Goal: Find specific page/section: Find specific page/section

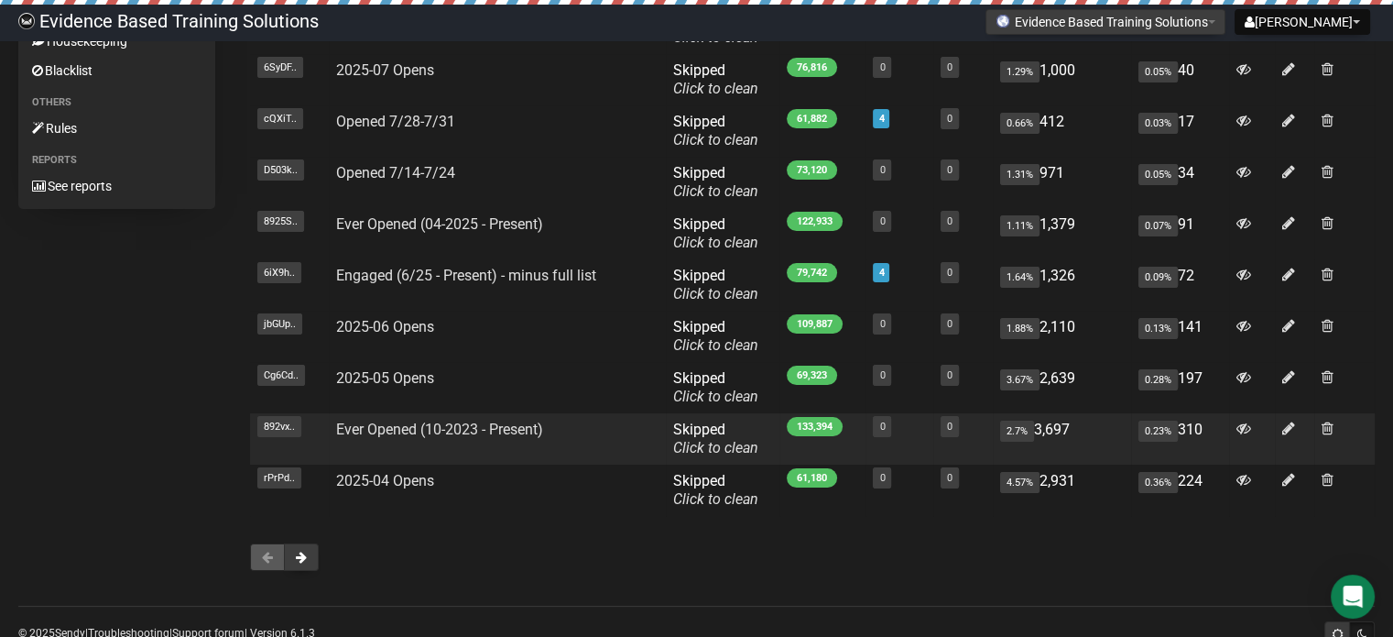
scroll to position [283, 0]
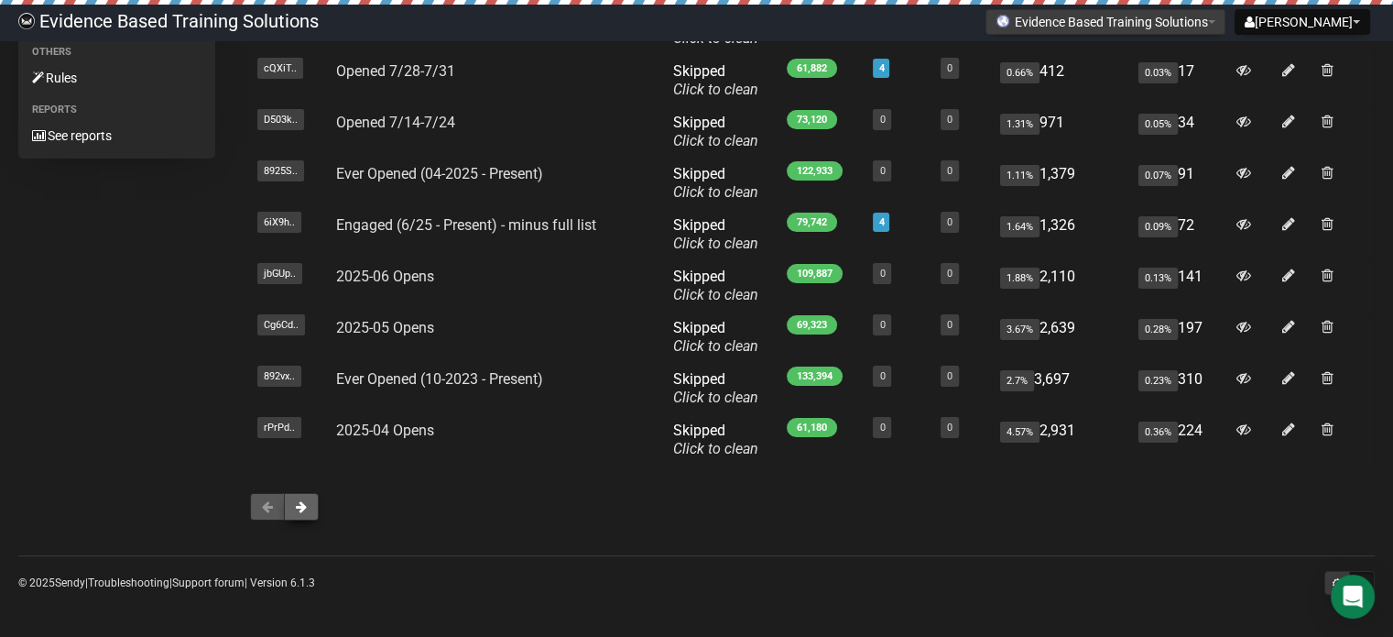
click at [307, 507] on button at bounding box center [301, 506] width 35 height 27
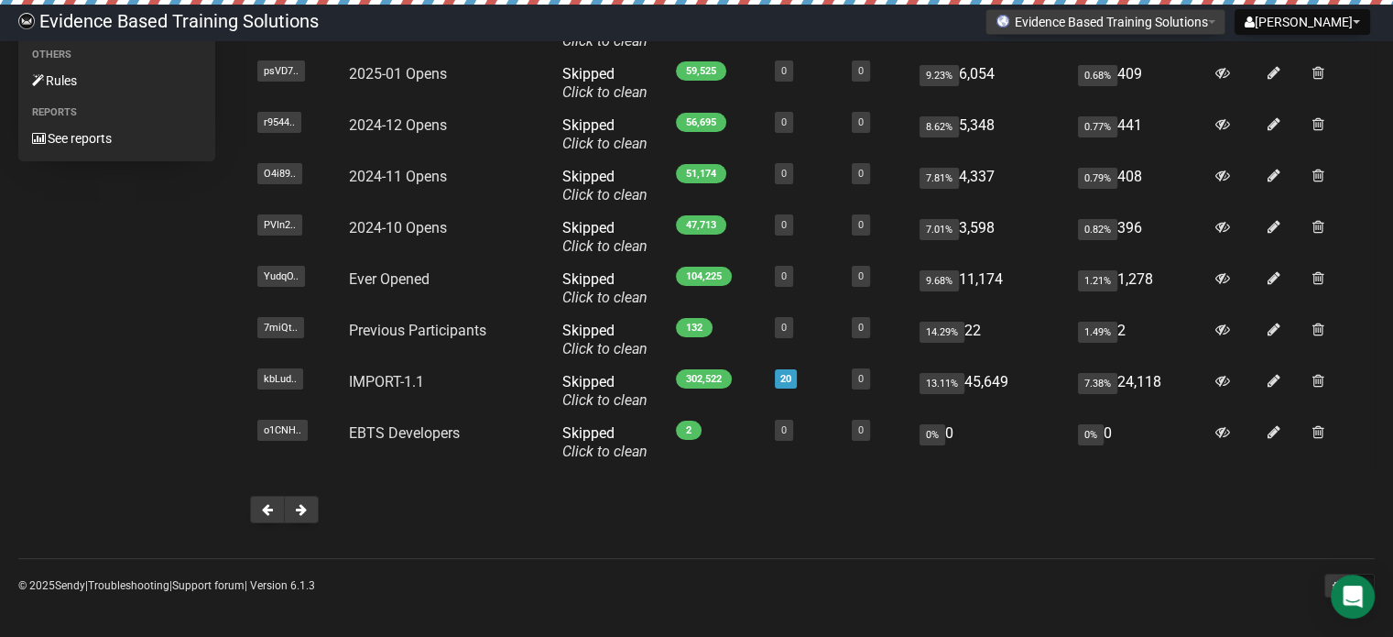
scroll to position [283, 0]
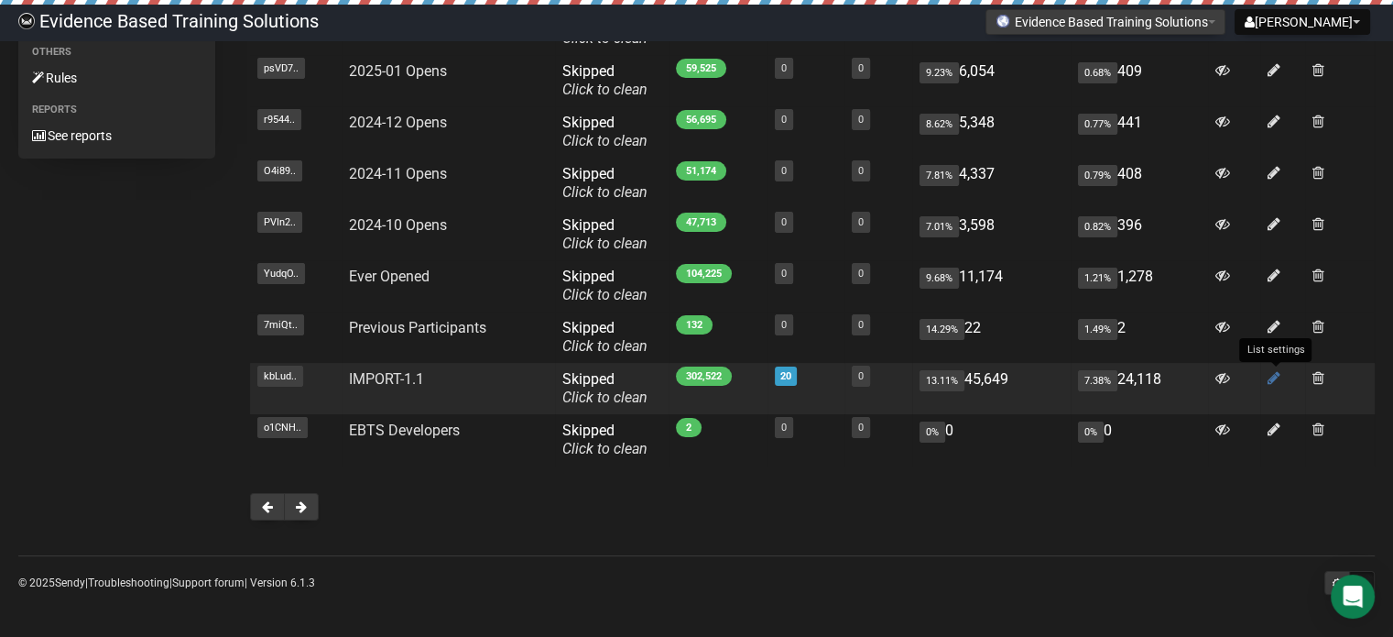
click at [1274, 373] on icon at bounding box center [1274, 378] width 13 height 16
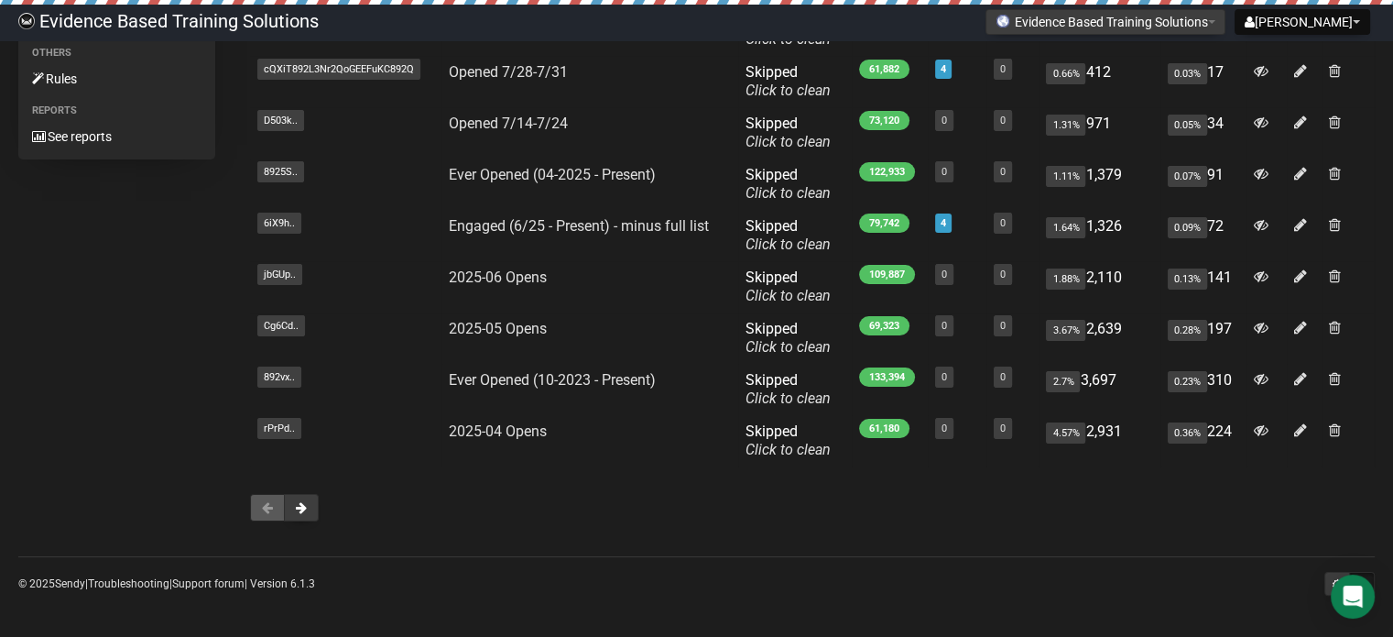
scroll to position [283, 0]
click at [311, 502] on button at bounding box center [301, 506] width 35 height 27
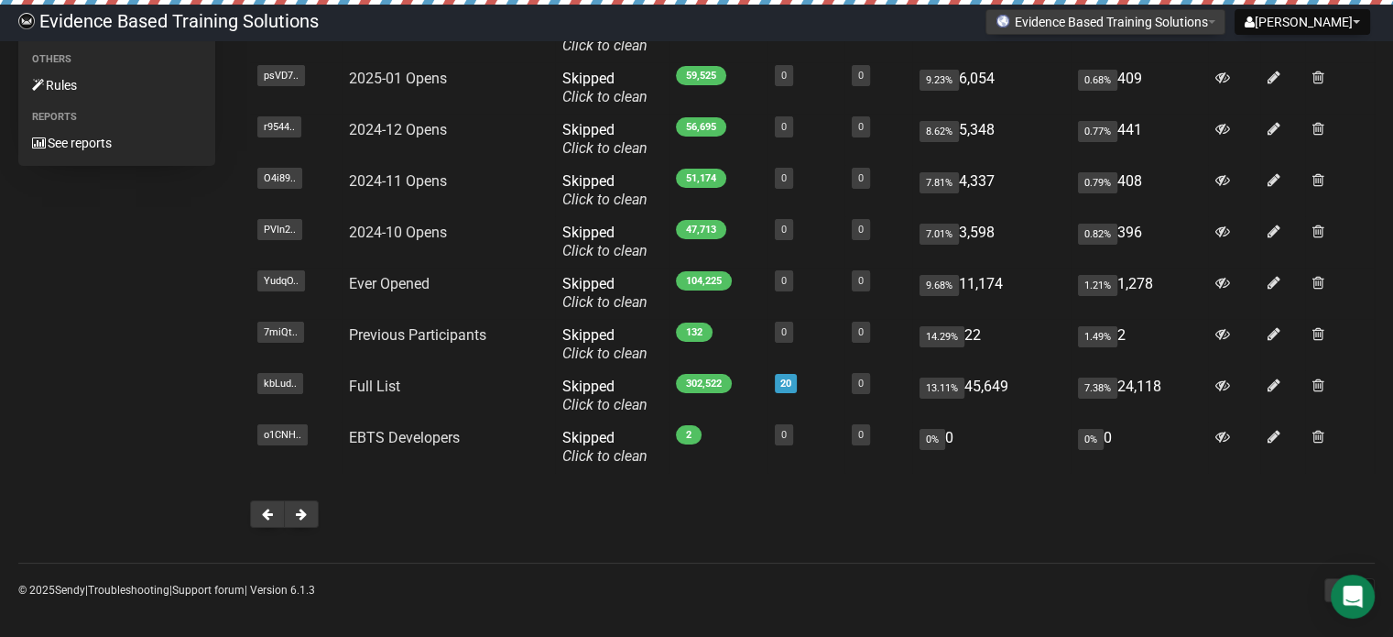
scroll to position [283, 0]
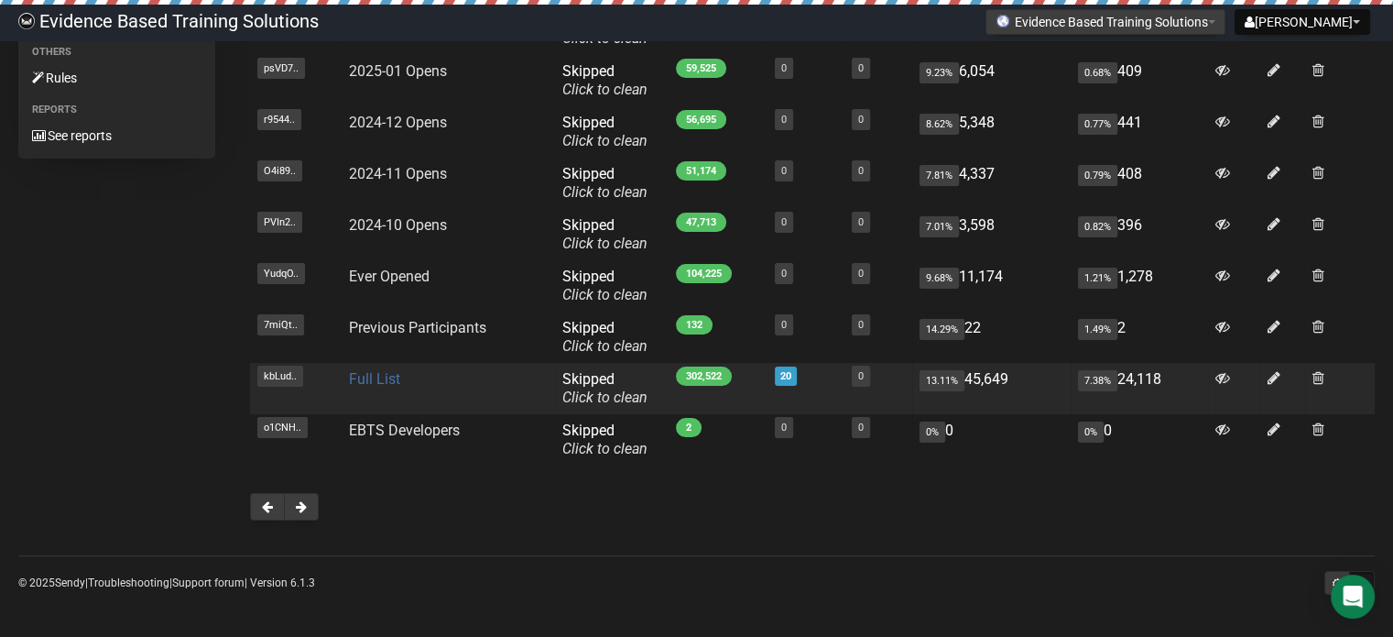
click at [368, 380] on link "Full List" at bounding box center [374, 378] width 51 height 17
